Goal: Task Accomplishment & Management: Use online tool/utility

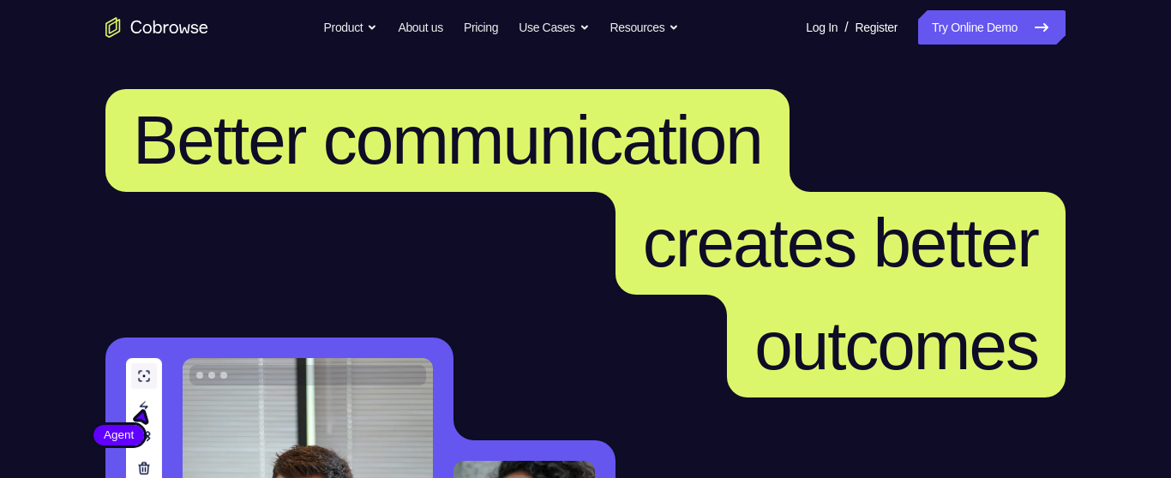
click at [956, 27] on link "Try Online Demo" at bounding box center [991, 27] width 147 height 34
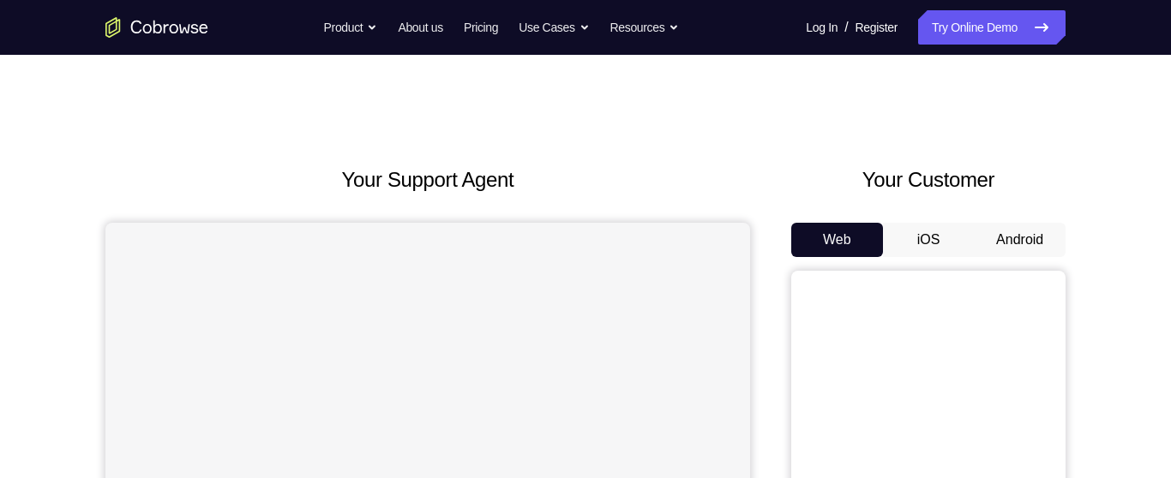
click at [1016, 221] on div "Your Customer Web iOS Android" at bounding box center [928, 481] width 274 height 633
click at [1013, 229] on button "Android" at bounding box center [1020, 240] width 92 height 34
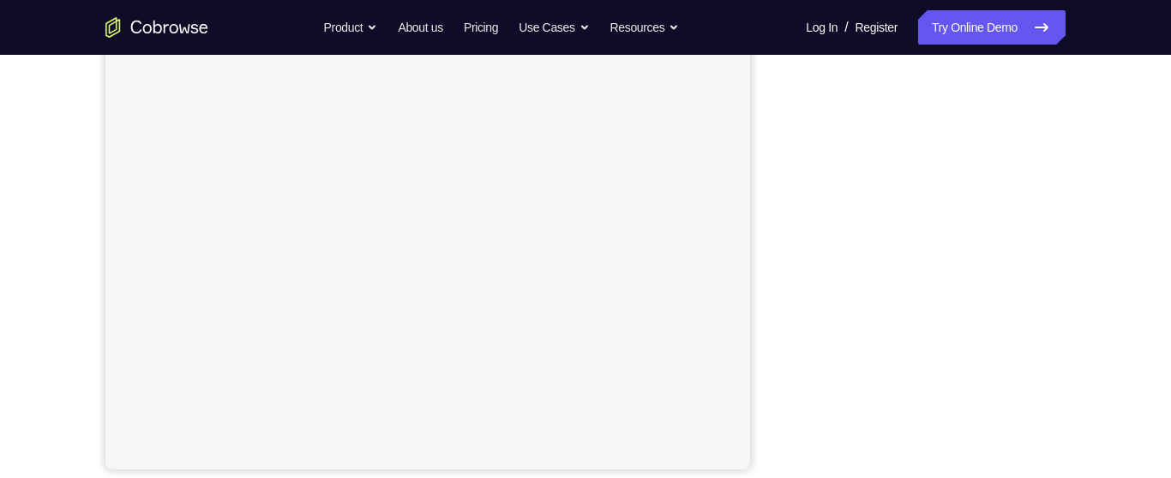
scroll to position [344, 0]
